Goal: Download file/media

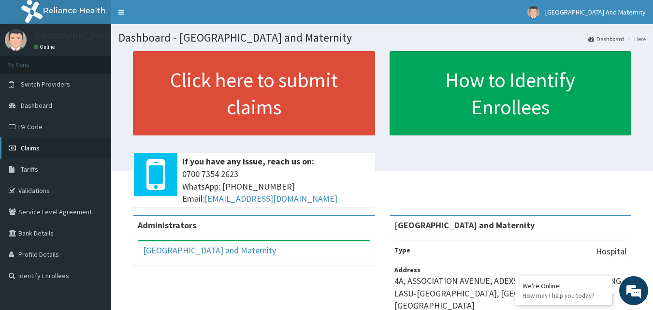
click at [44, 150] on link "Claims" at bounding box center [55, 147] width 111 height 21
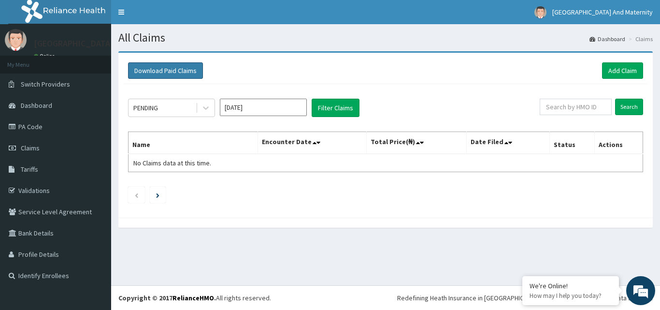
click at [164, 69] on button "Download Paid Claims" at bounding box center [165, 70] width 75 height 16
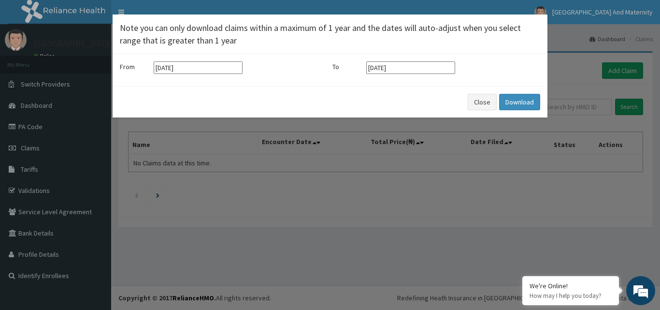
click at [164, 68] on input "[DATE]" at bounding box center [198, 67] width 89 height 13
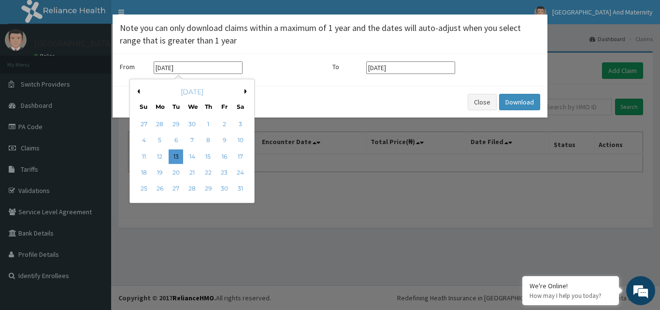
click at [141, 92] on div "[DATE]" at bounding box center [192, 92] width 116 height 10
click at [287, 86] on div "Previous Month Next Month [DATE] Su Mo Tu We Th Fr Sa 27 28 29 30 1 2 3 4 5 6 7…" at bounding box center [212, 142] width 164 height 127
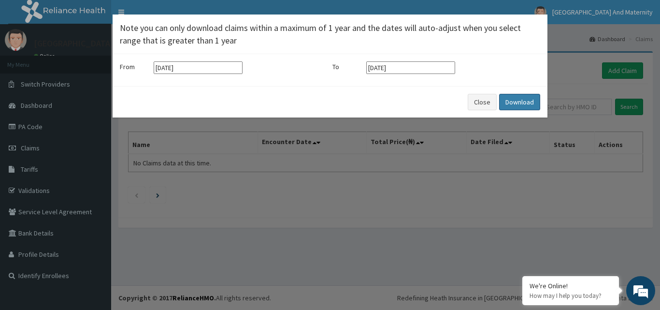
click at [522, 98] on button "Download" at bounding box center [519, 102] width 41 height 16
